Goal: Information Seeking & Learning: Check status

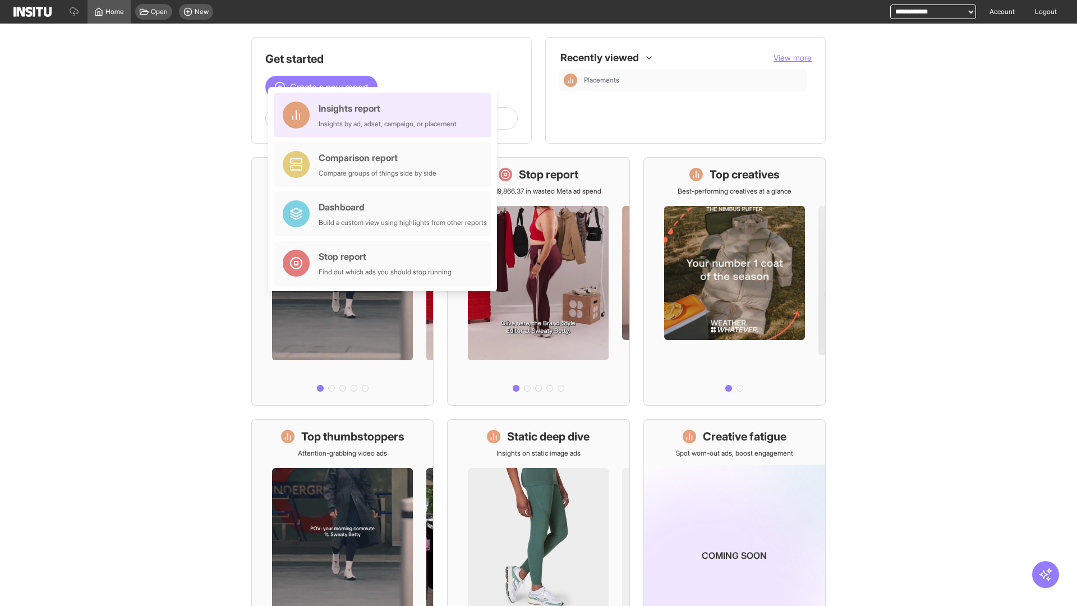
click at [385, 115] on div "Insights report Insights by ad, adset, campaign, or placement" at bounding box center [388, 115] width 138 height 27
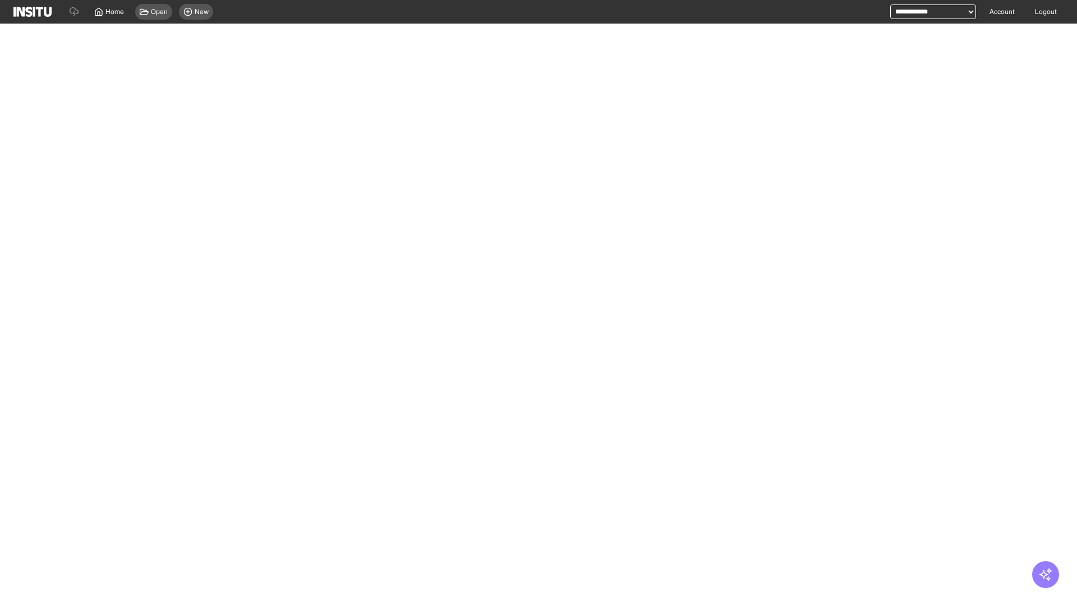
select select "**"
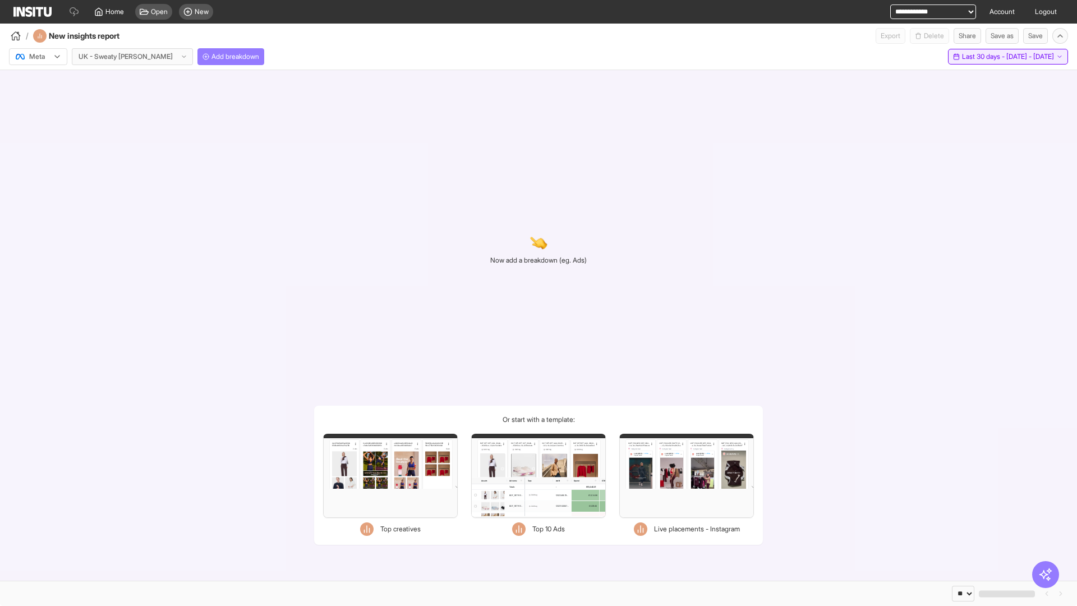
click at [982, 57] on span "Last 30 days - [DATE] - [DATE]" at bounding box center [1008, 56] width 92 height 9
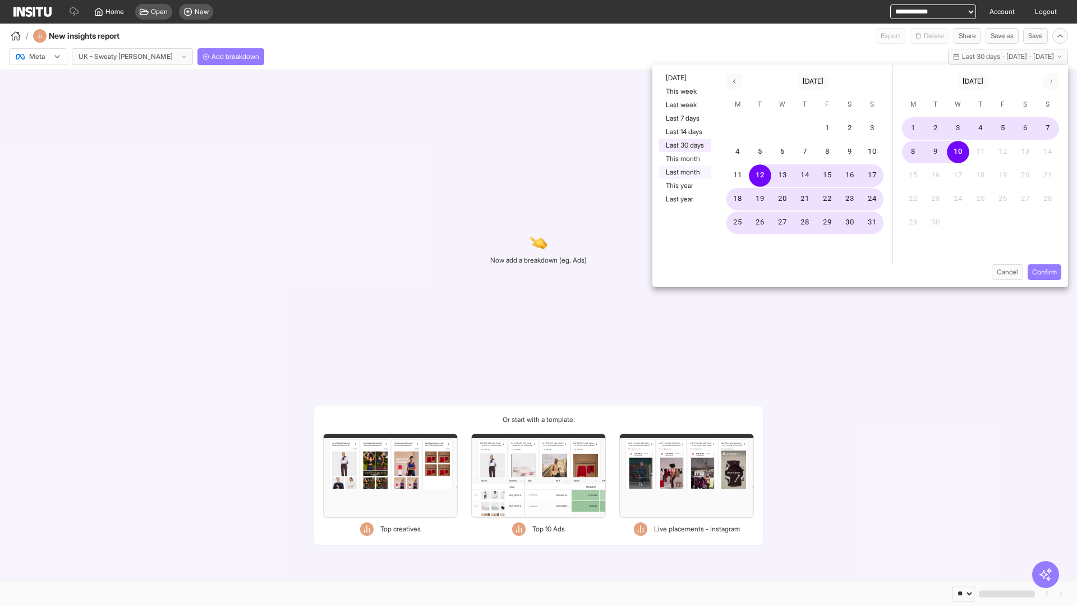
click at [684, 172] on button "Last month" at bounding box center [685, 172] width 52 height 13
